Goal: Task Accomplishment & Management: Use online tool/utility

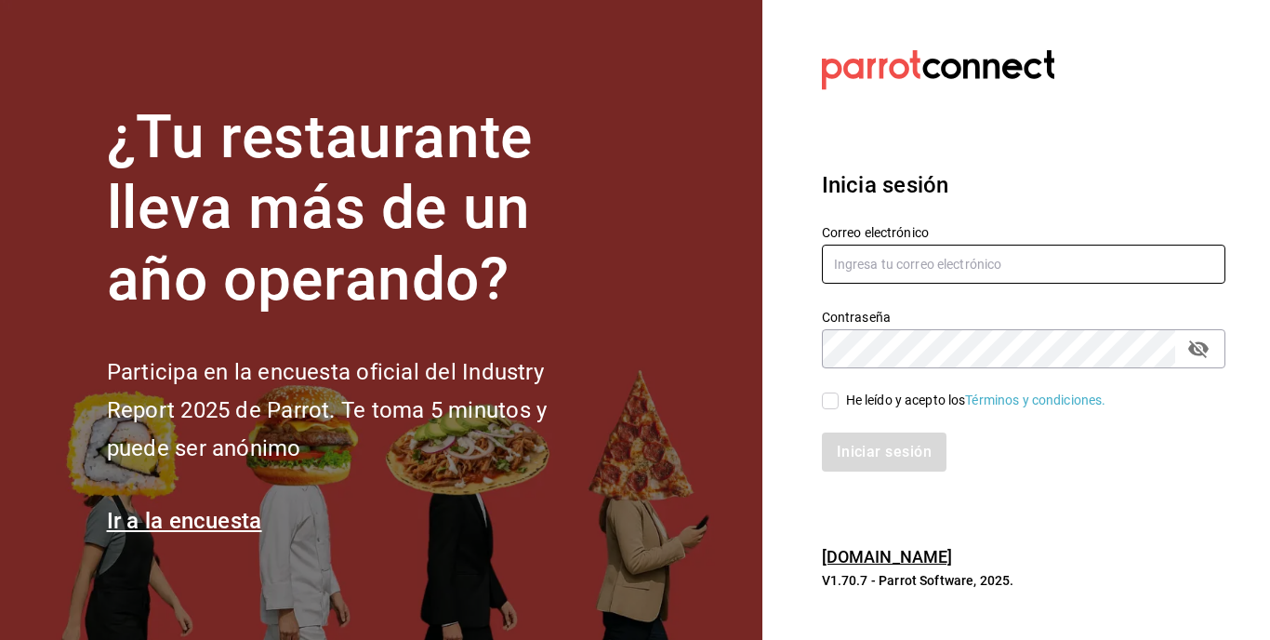
type input "[EMAIL_ADDRESS][DOMAIN_NAME]"
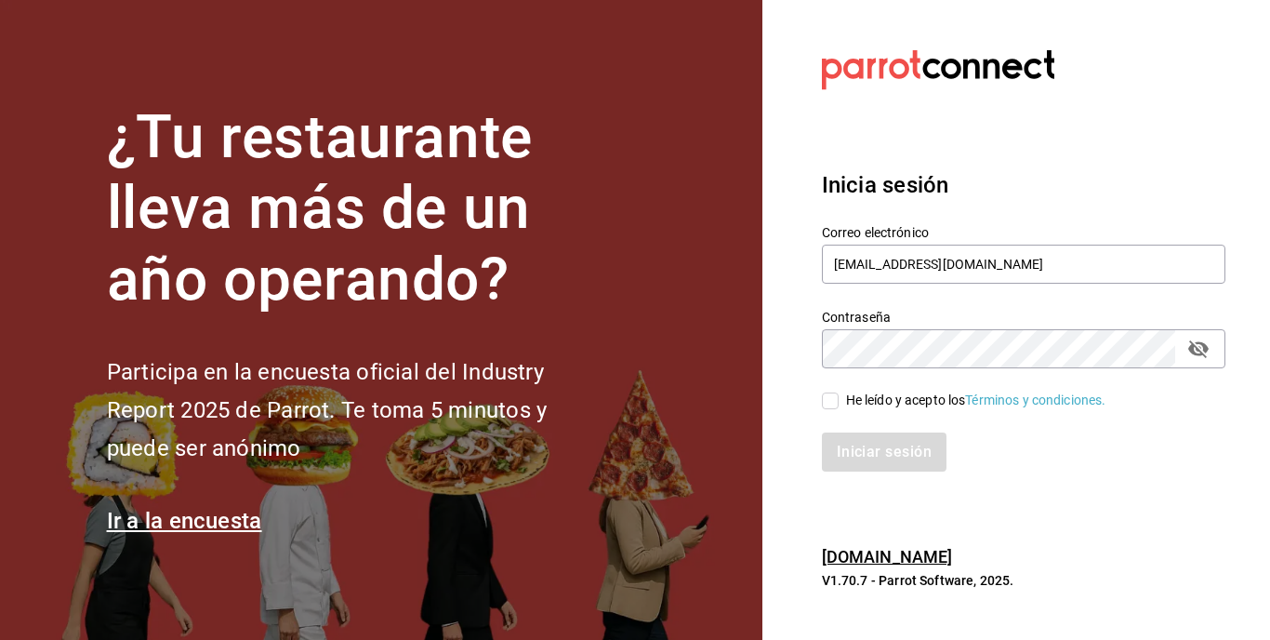
click at [826, 393] on input "He leído y acepto los Términos y condiciones." at bounding box center [830, 400] width 17 height 17
checkbox input "true"
click at [869, 433] on button "Iniciar sesión" at bounding box center [885, 451] width 126 height 39
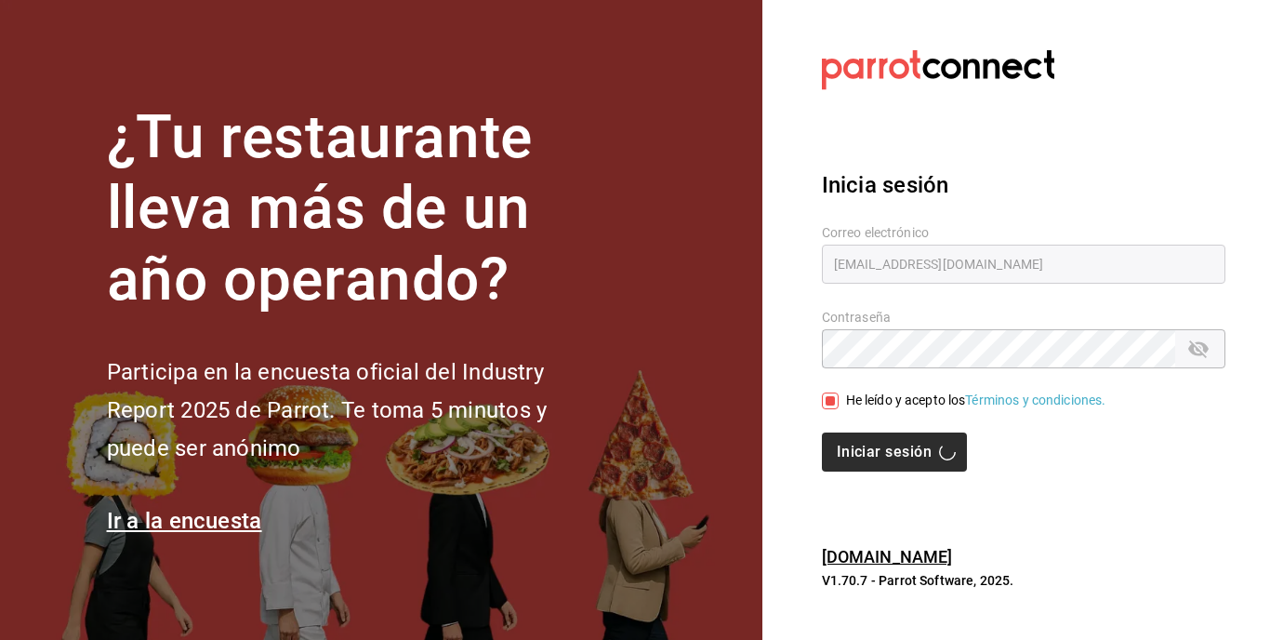
click at [869, 433] on div "Iniciar sesión" at bounding box center [1023, 451] width 403 height 39
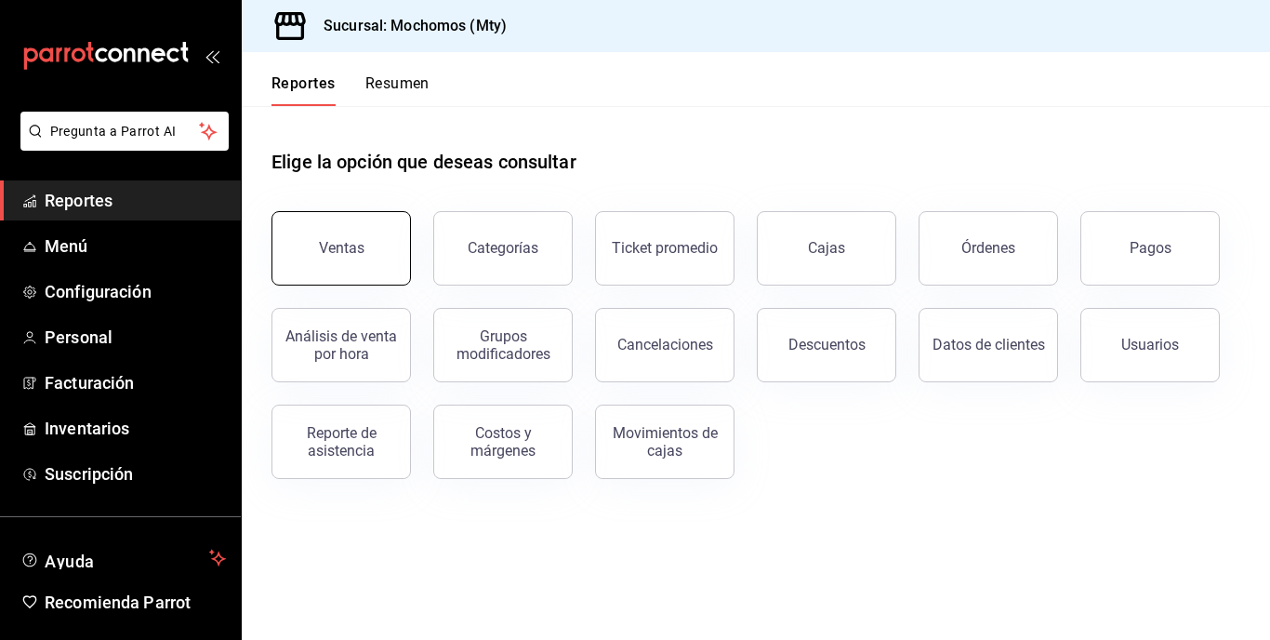
click at [322, 223] on button "Ventas" at bounding box center [340, 248] width 139 height 74
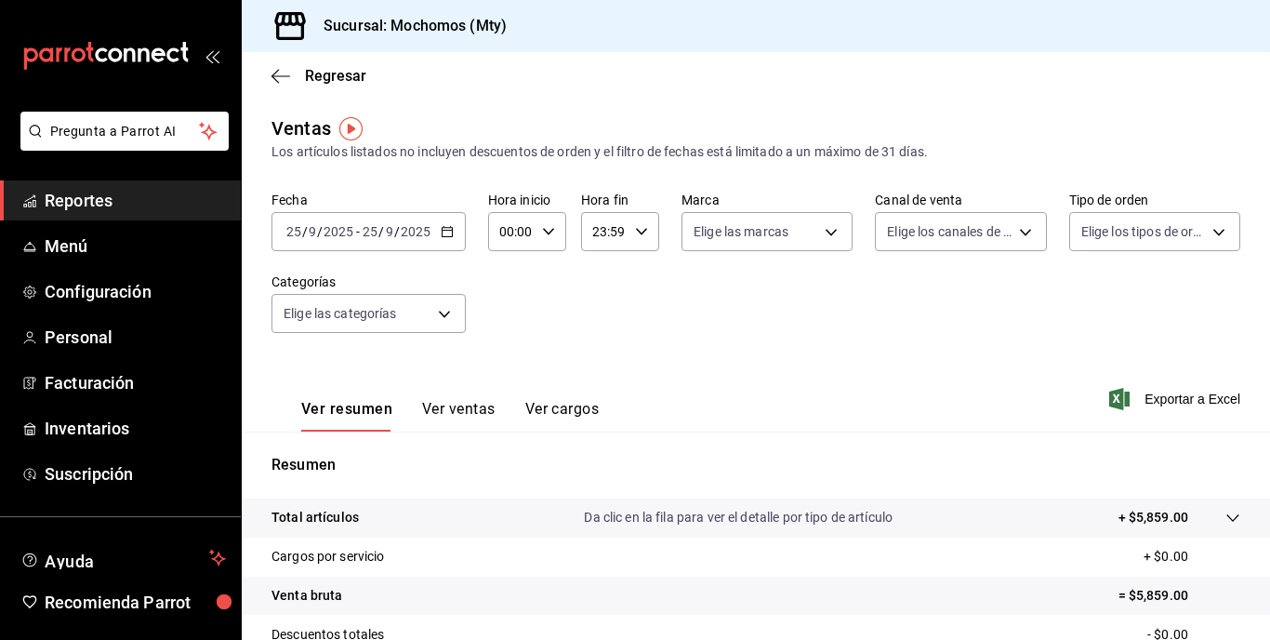
click at [418, 224] on input "2025" at bounding box center [416, 231] width 32 height 15
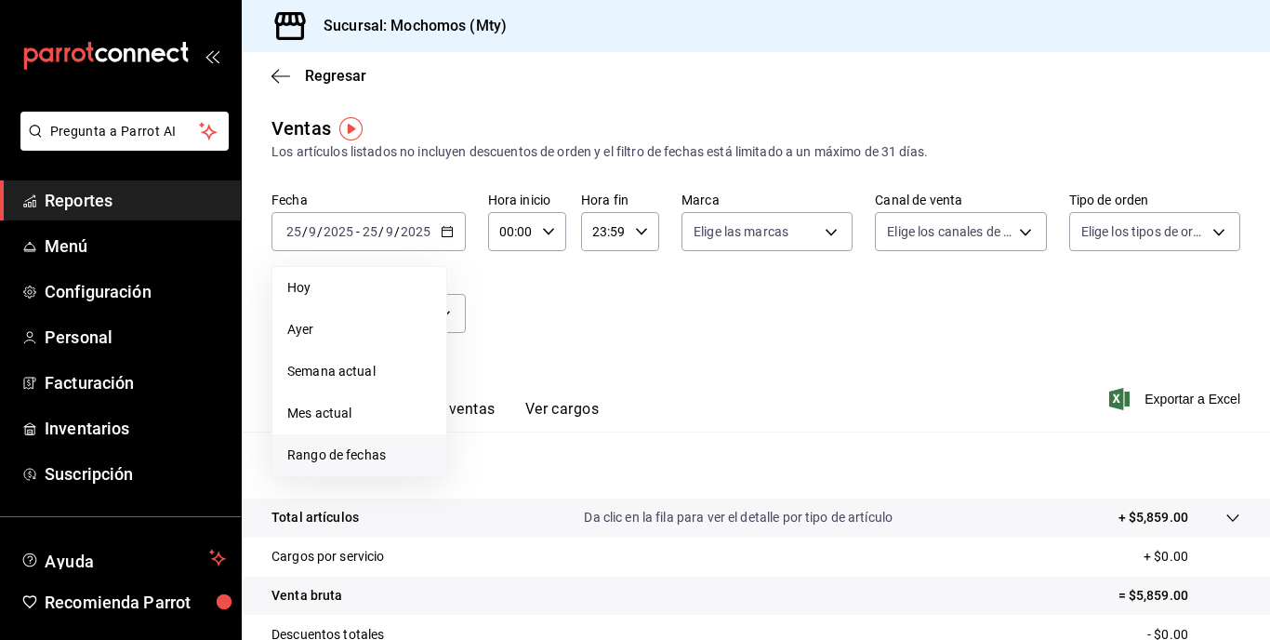
click at [353, 443] on li "Rango de fechas" at bounding box center [359, 455] width 174 height 42
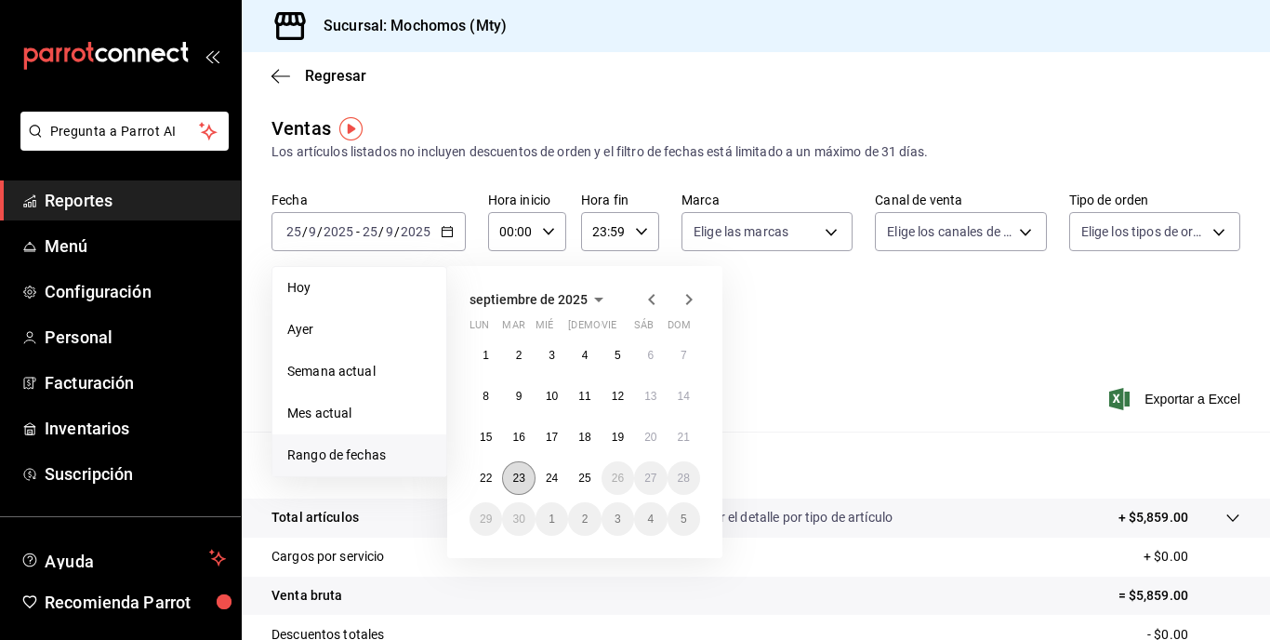
click at [517, 479] on abbr "23" at bounding box center [518, 477] width 12 height 13
click at [587, 484] on button "25" at bounding box center [584, 477] width 33 height 33
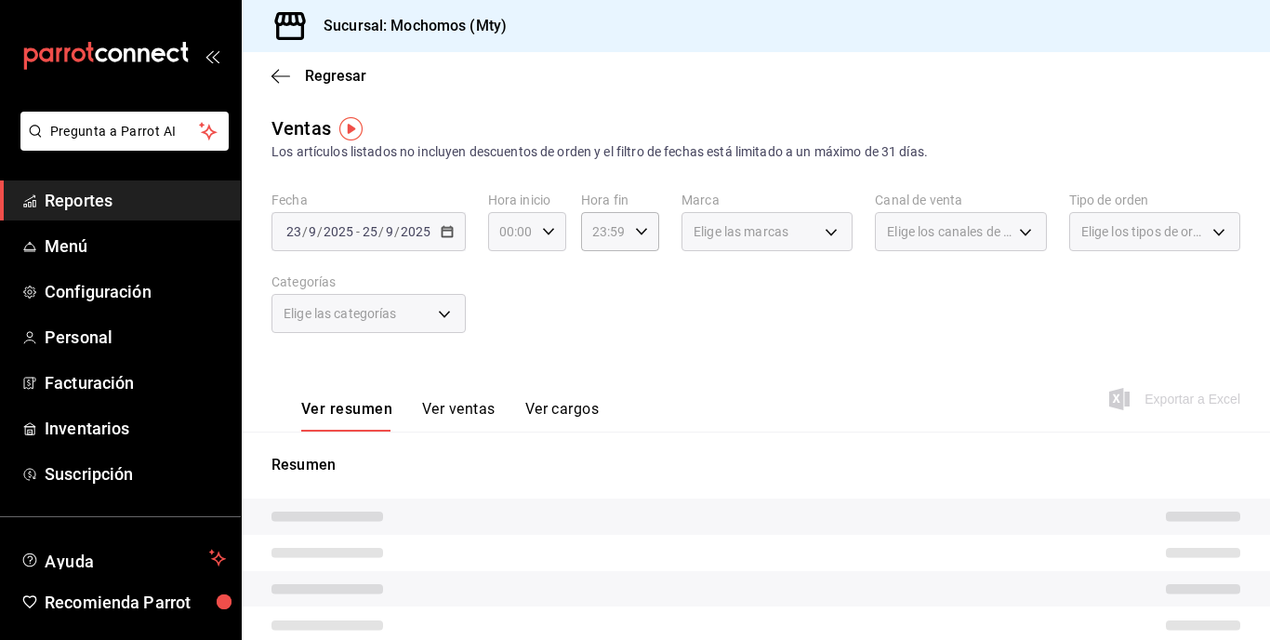
click at [534, 243] on div "00:00 Hora inicio" at bounding box center [527, 231] width 78 height 39
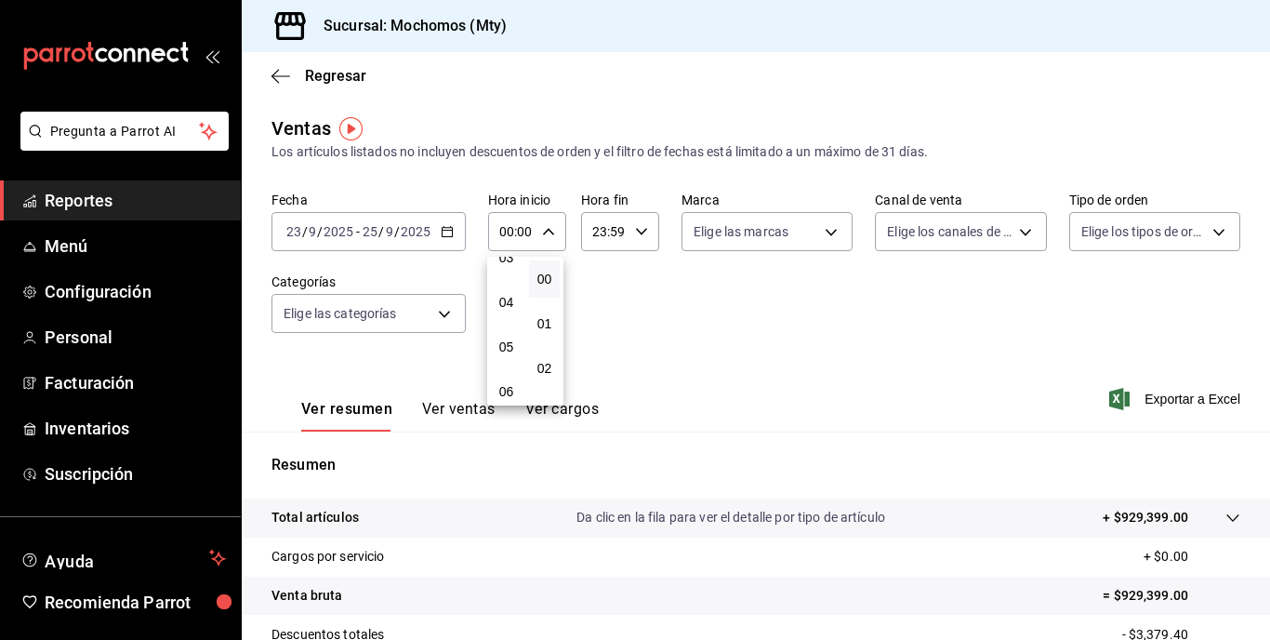
scroll to position [156, 0]
click at [502, 350] on span "05" at bounding box center [506, 345] width 8 height 15
type input "05:00"
click at [629, 231] on div at bounding box center [635, 320] width 1270 height 640
click at [629, 231] on div "23:59 Hora fin" at bounding box center [620, 231] width 78 height 39
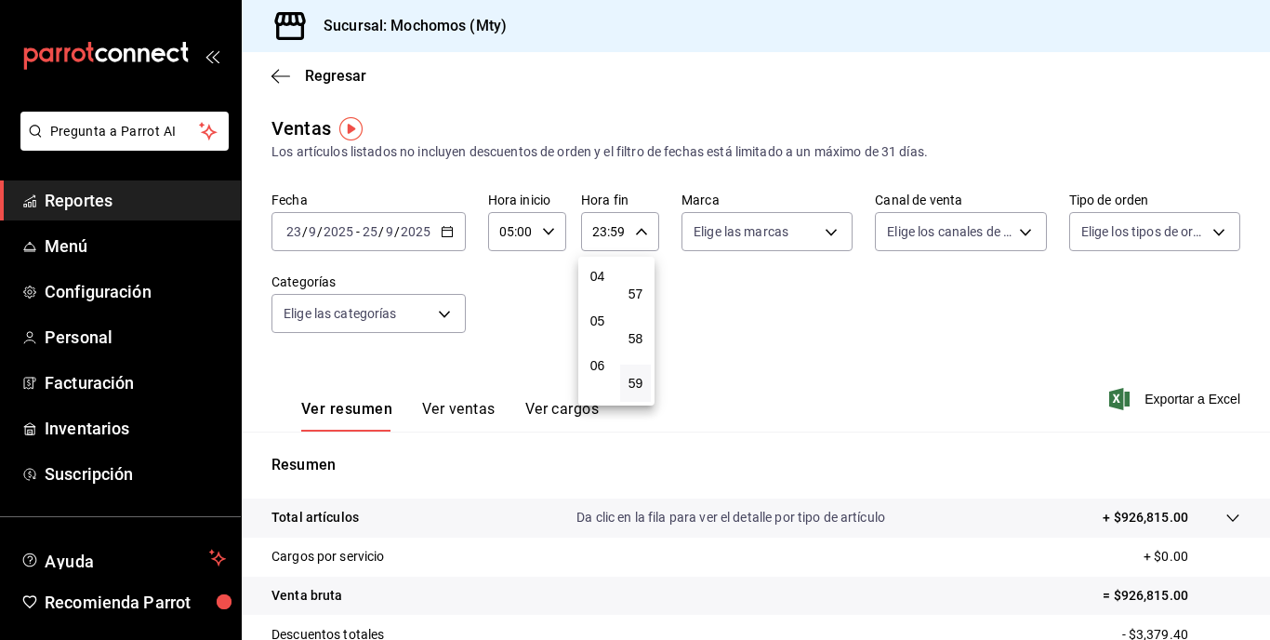
scroll to position [175, 0]
click at [597, 315] on button "05" at bounding box center [597, 327] width 31 height 37
type input "05:59"
click at [808, 285] on div at bounding box center [635, 320] width 1270 height 640
click at [1194, 403] on span "Exportar a Excel" at bounding box center [1176, 399] width 127 height 22
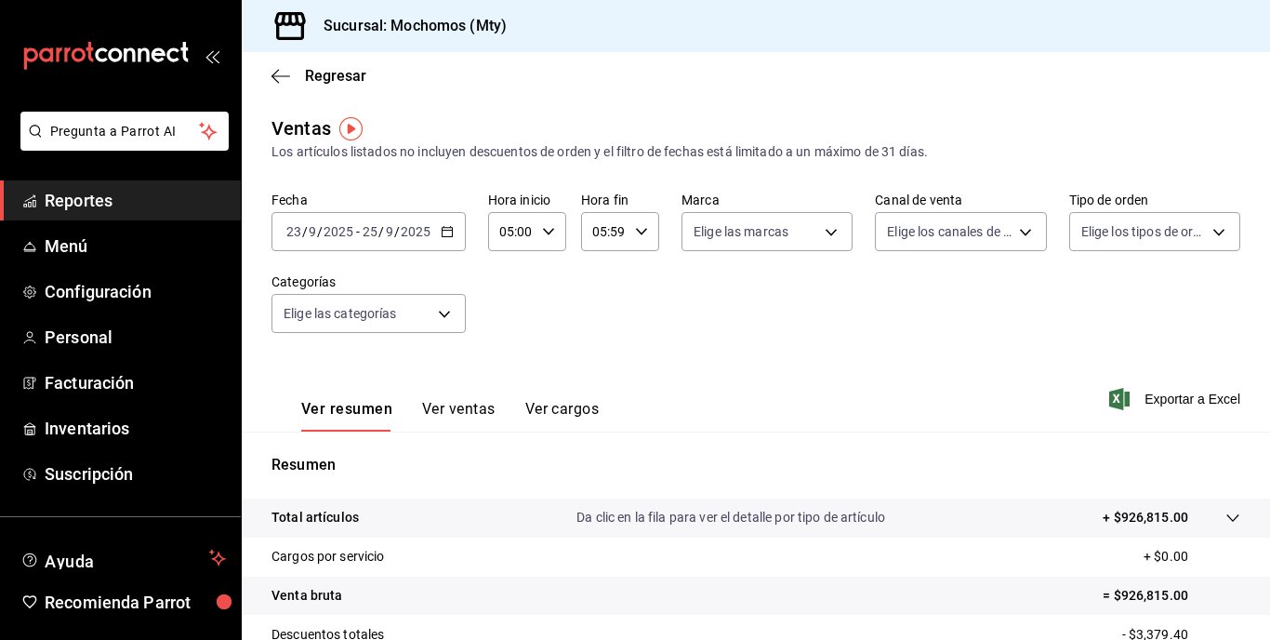
click at [358, 231] on span "-" at bounding box center [358, 231] width 4 height 15
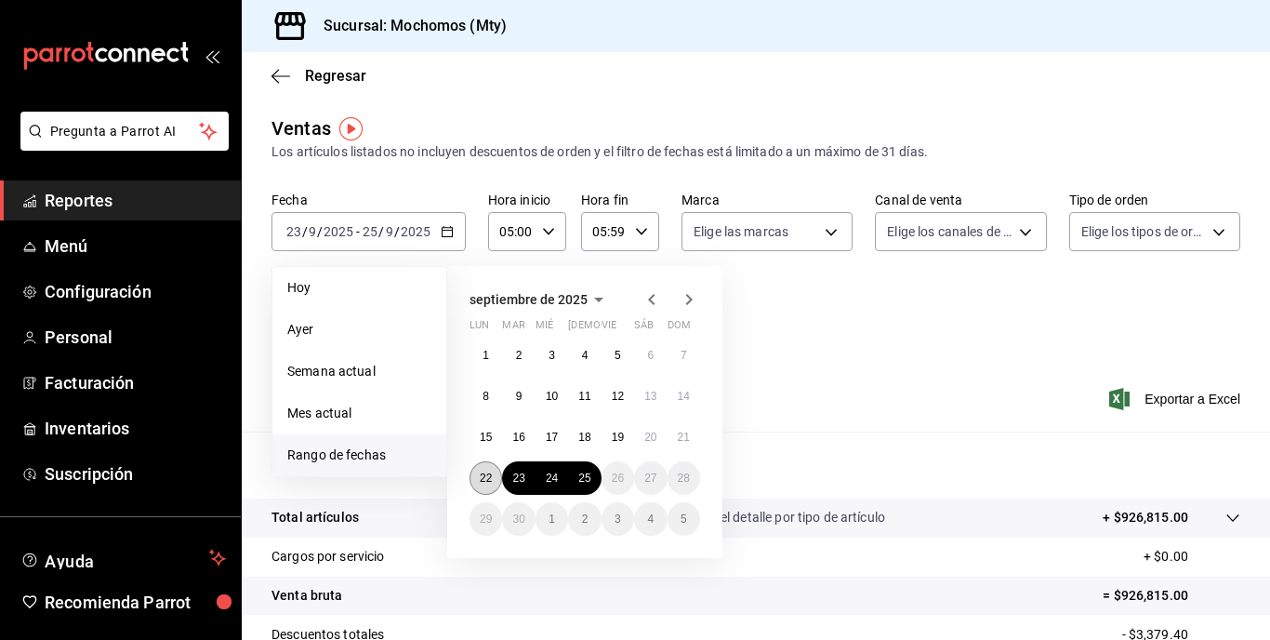
click at [486, 478] on abbr "22" at bounding box center [486, 477] width 12 height 13
click at [594, 480] on button "25" at bounding box center [584, 477] width 33 height 33
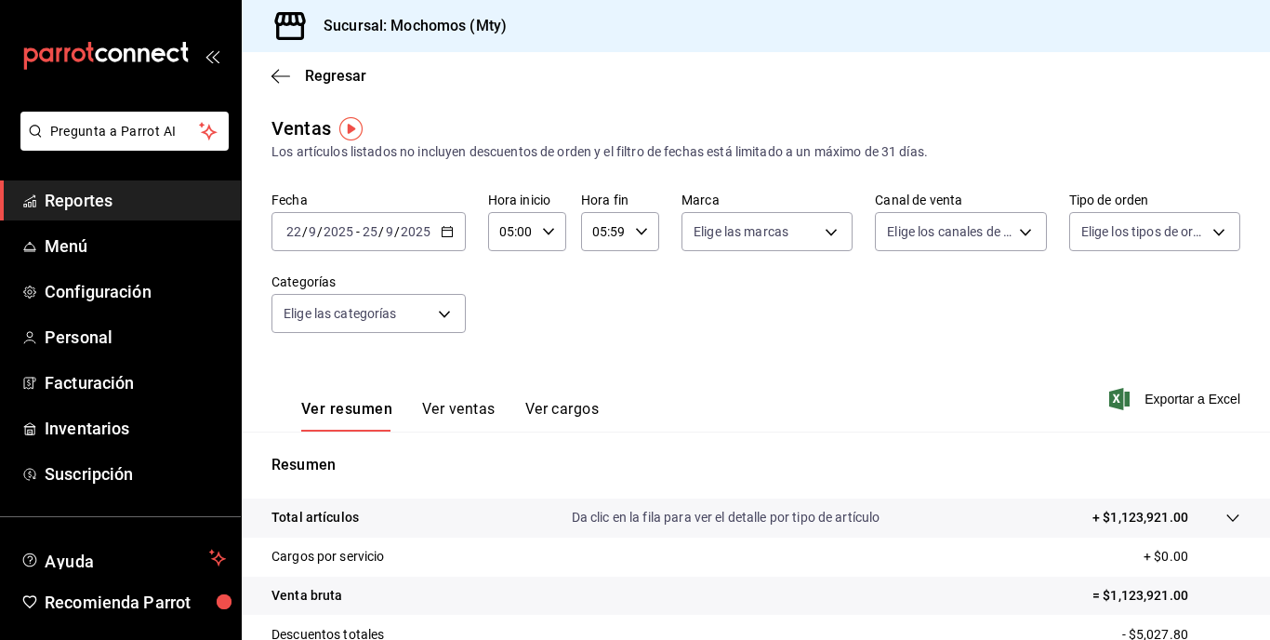
click at [1221, 528] on tr "Total artículos Da clic en la fila para ver el detalle por tipo de artículo + $…" at bounding box center [756, 517] width 1028 height 39
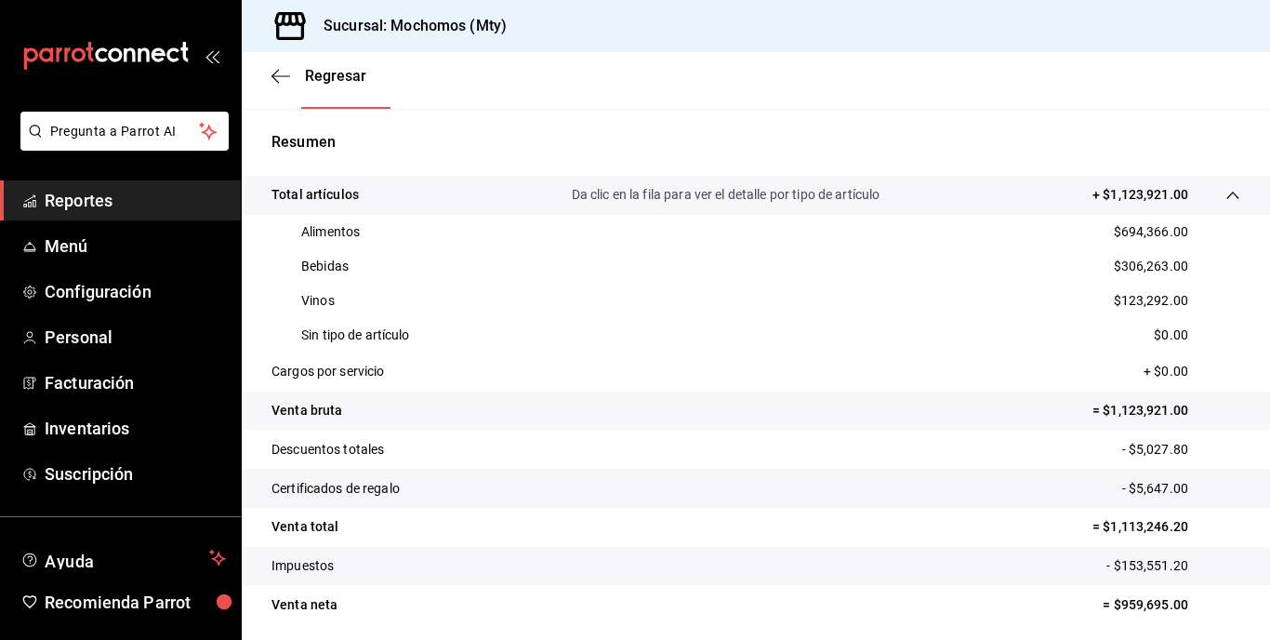
scroll to position [323, 0]
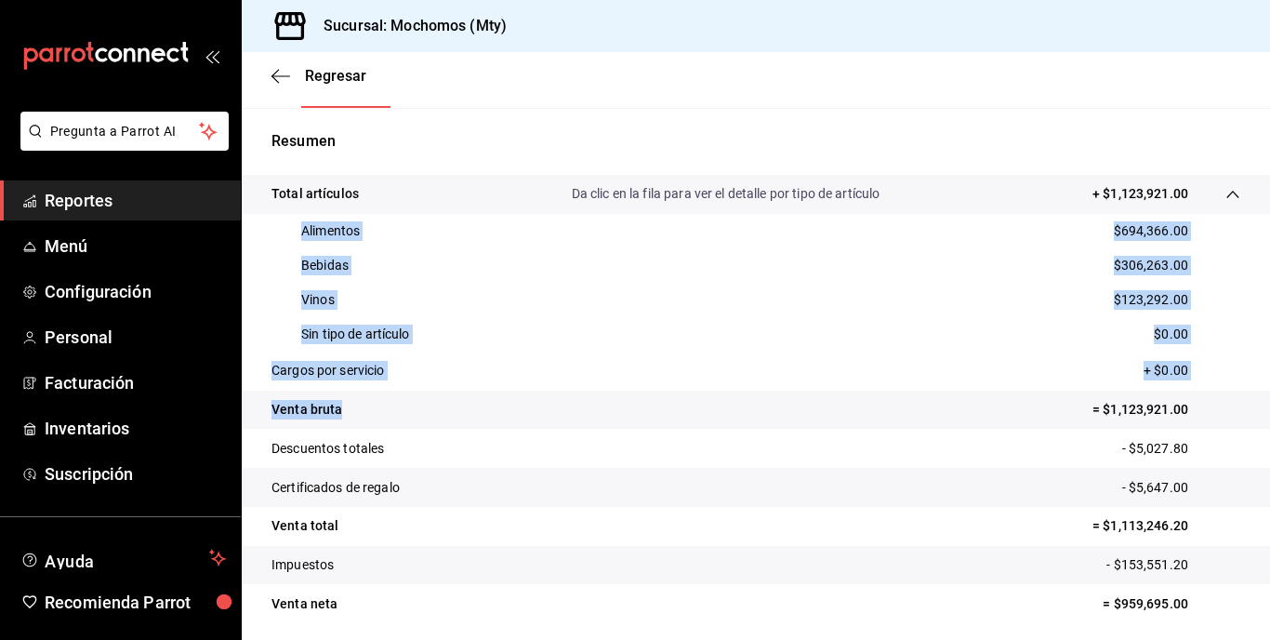
drag, startPoint x: 302, startPoint y: 231, endPoint x: 530, endPoint y: 398, distance: 282.6
click at [530, 398] on tbody "Total artículos Da clic en la fila para ver el detalle por tipo de artículo + $…" at bounding box center [756, 399] width 1028 height 448
copy tbody "Alimentos $694,366.00 Bebidas $306,263.00 Vinos $123,292.00 Sin tipo de artícul…"
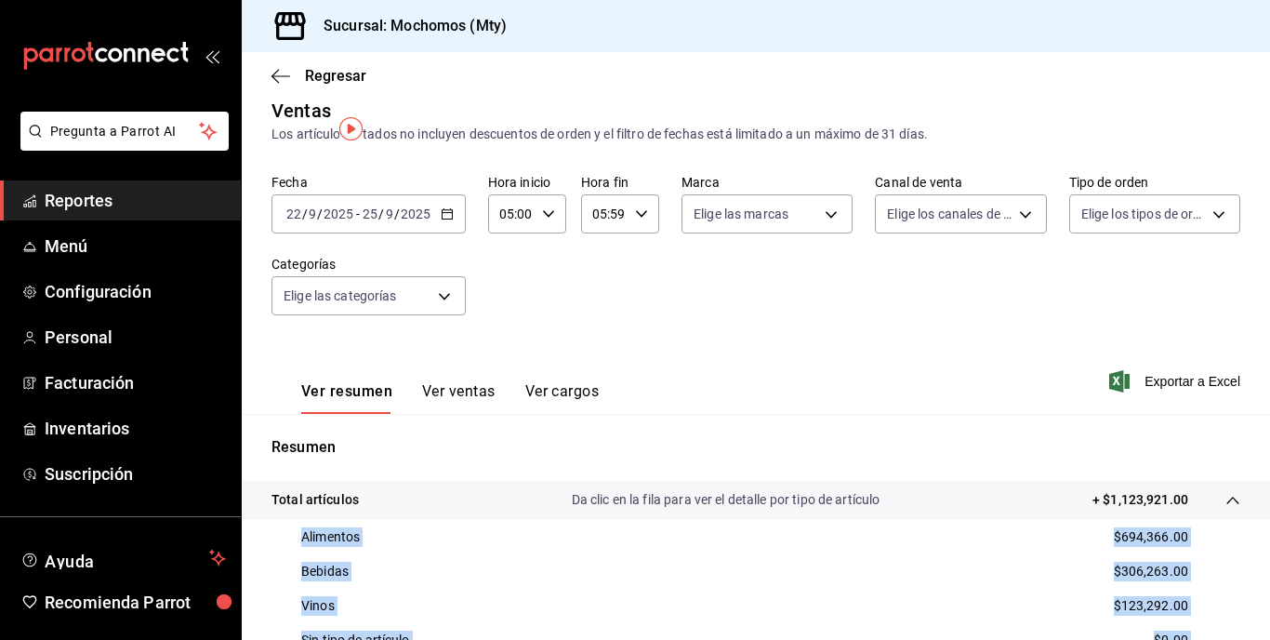
scroll to position [0, 0]
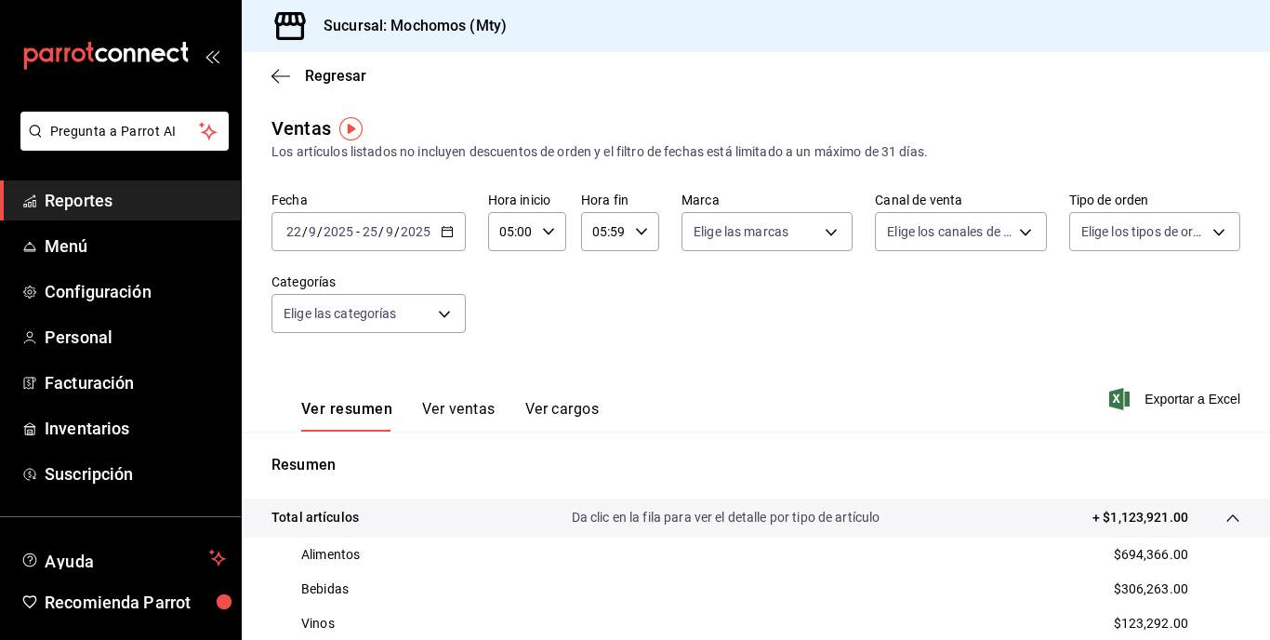
click at [382, 244] on div "2025-09-22 22 / 9 / 2025 - 2025-09-25 25 / 9 / 2025" at bounding box center [368, 231] width 194 height 39
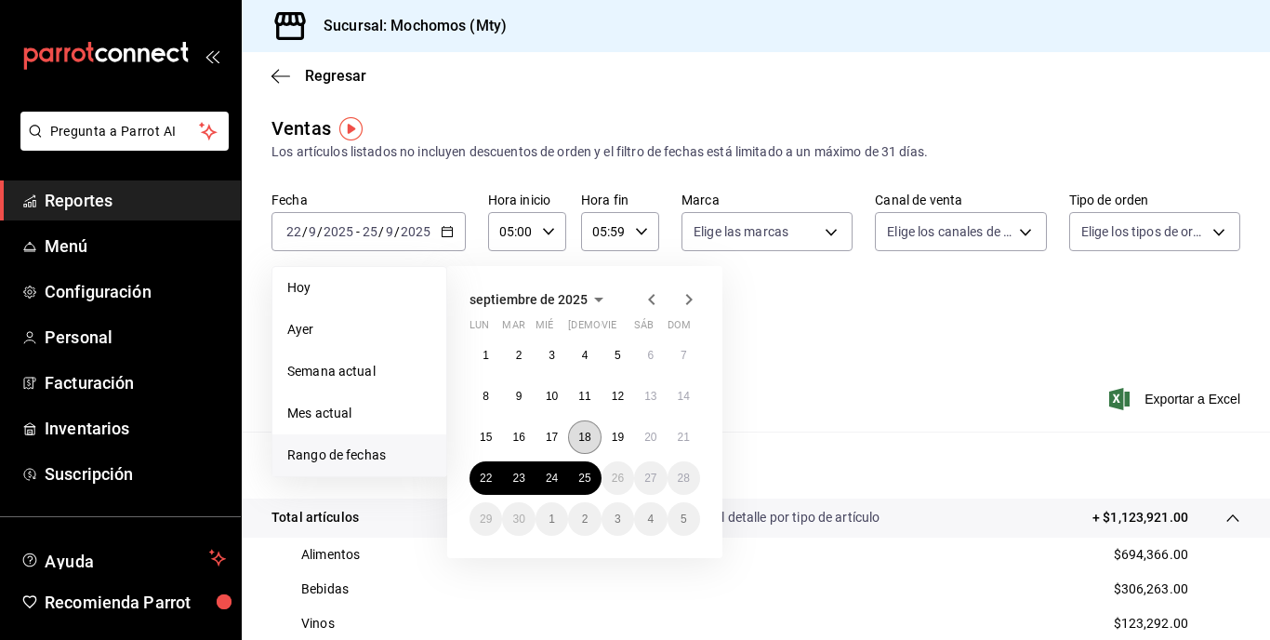
click at [586, 433] on abbr "18" at bounding box center [584, 436] width 12 height 13
click at [482, 474] on abbr "22" at bounding box center [486, 477] width 12 height 13
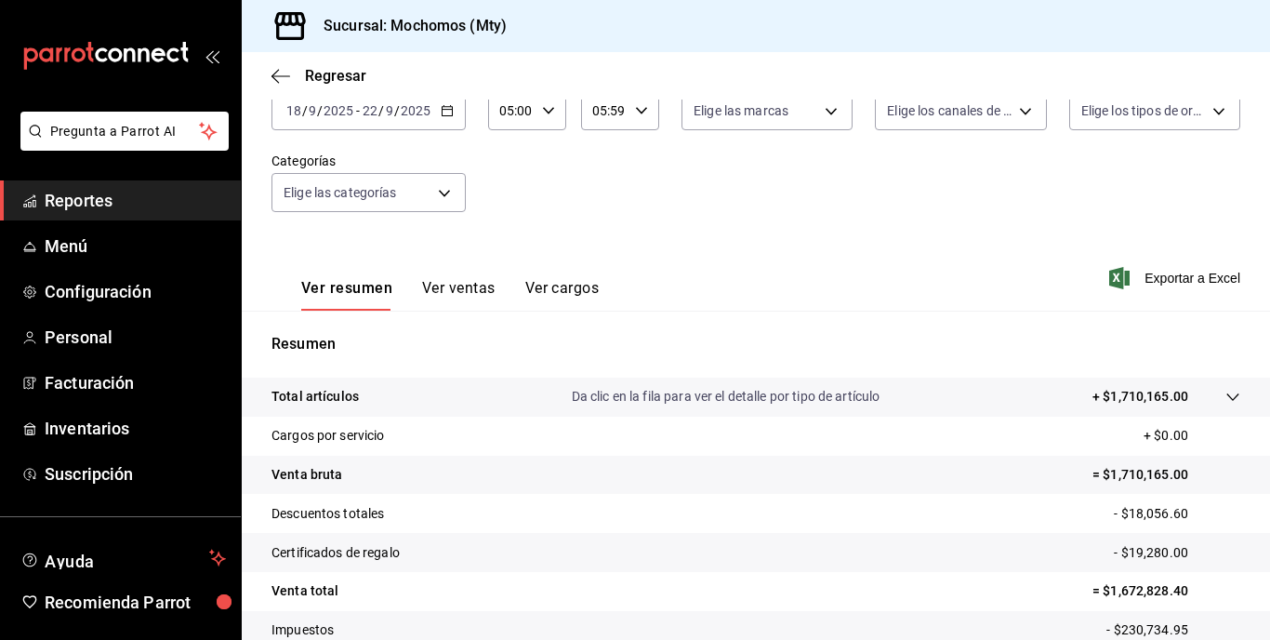
scroll to position [122, 0]
click at [1163, 400] on p "+ $1,710,165.00" at bounding box center [1140, 396] width 96 height 20
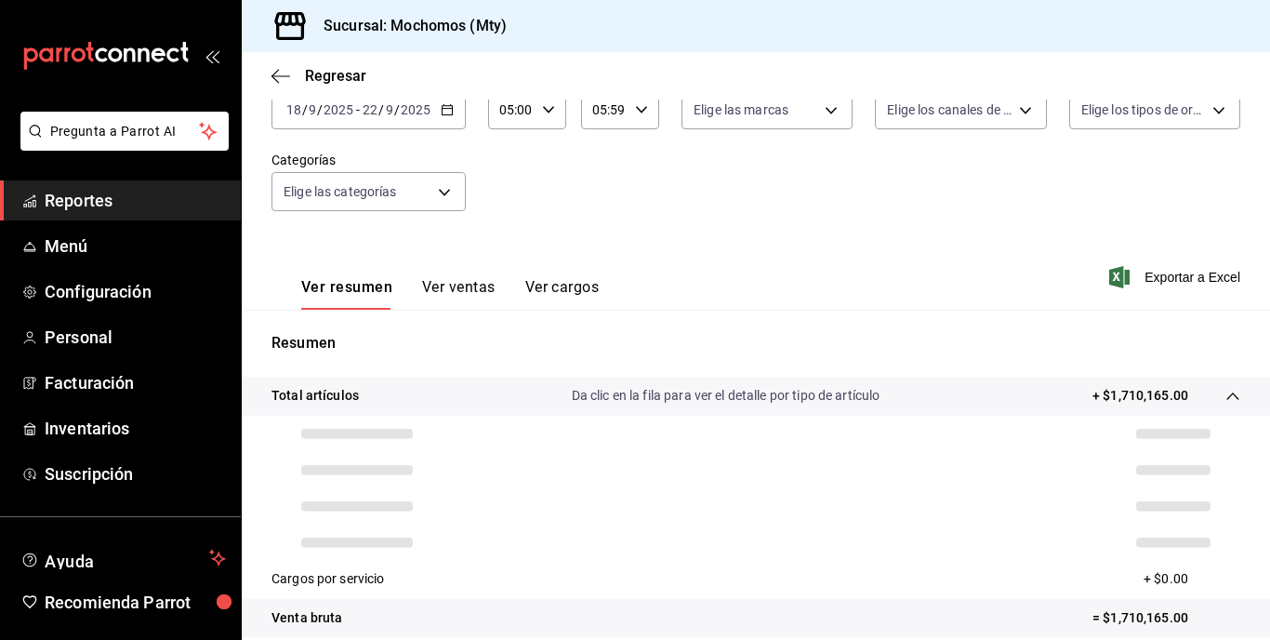
scroll to position [338, 0]
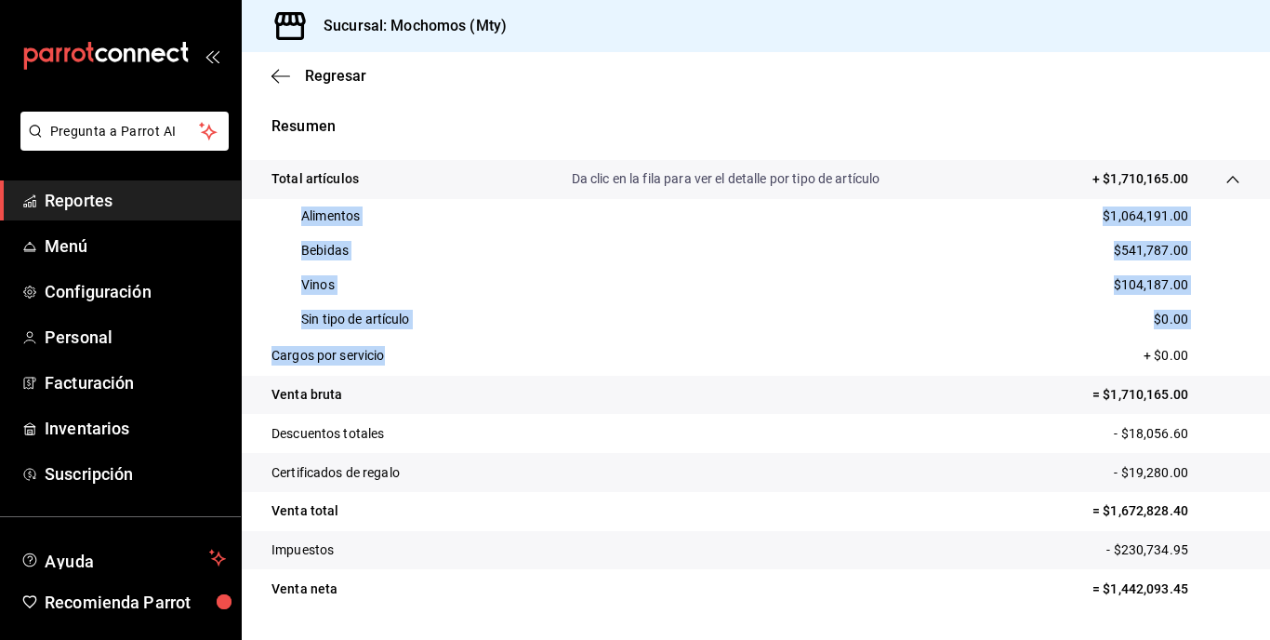
drag, startPoint x: 302, startPoint y: 208, endPoint x: 499, endPoint y: 371, distance: 255.5
click at [499, 371] on tbody "Total artículos Da clic en la fila para ver el detalle por tipo de artículo + $…" at bounding box center [756, 384] width 1028 height 448
copy tbody "Alimentos $1,064,191.00 Bebidas $541,787.00 Vinos $104,187.00 Sin tipo de artíc…"
